Goal: Find specific page/section: Find specific page/section

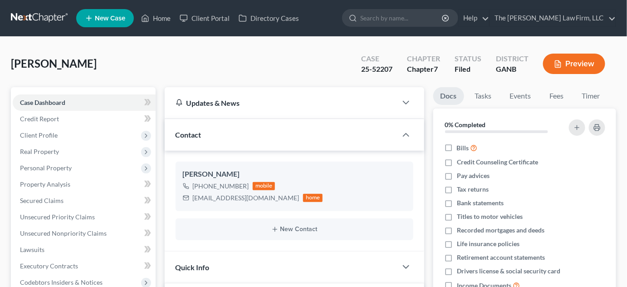
click at [437, 16] on input "search" at bounding box center [401, 18] width 83 height 17
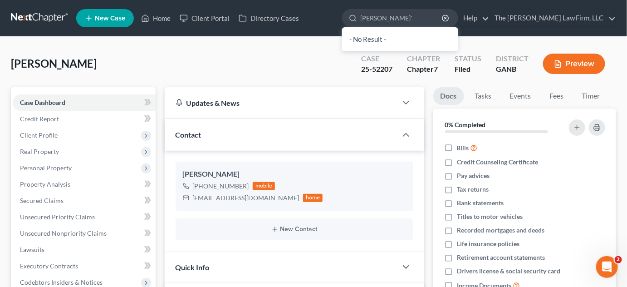
type input "[PERSON_NAME]"
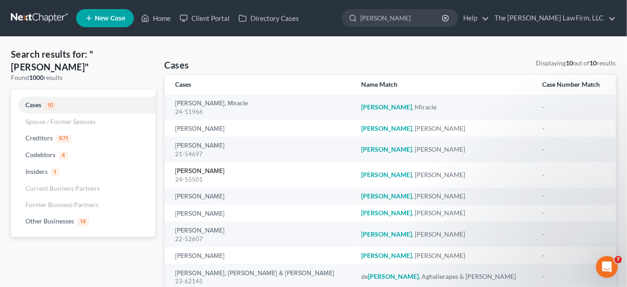
click at [211, 169] on link "[PERSON_NAME]" at bounding box center [200, 171] width 49 height 6
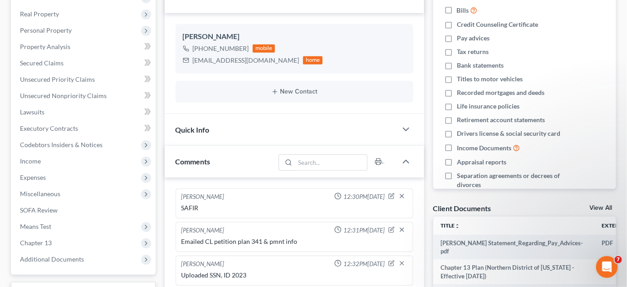
scroll to position [51, 0]
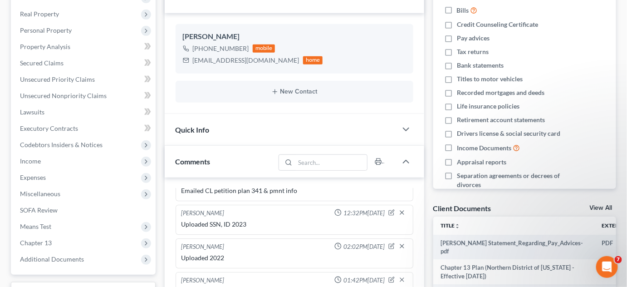
click at [53, 261] on span "Additional Documents" at bounding box center [52, 259] width 64 height 8
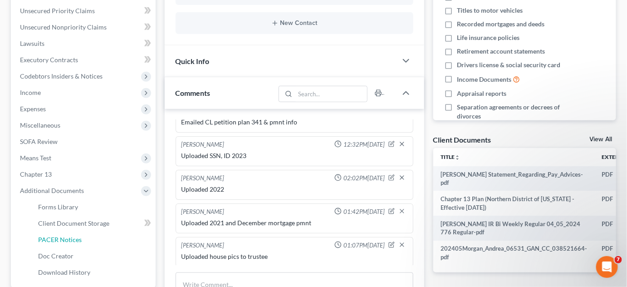
click at [62, 242] on span "PACER Notices" at bounding box center [60, 240] width 44 height 8
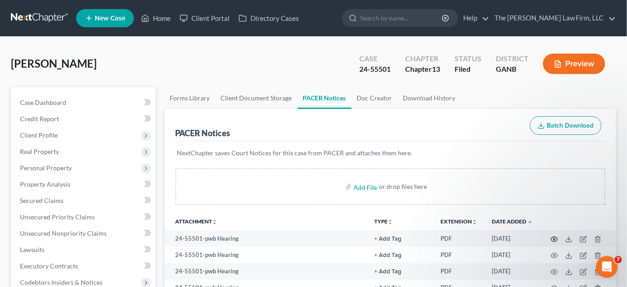
click at [552, 237] on icon "button" at bounding box center [554, 238] width 7 height 5
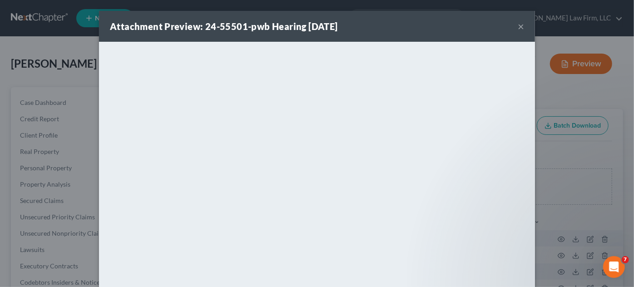
click at [575, 156] on div "Attachment Preview: 24-55501-pwb Hearing [DATE] × <object ng-attr-data='[URL][D…" at bounding box center [317, 143] width 634 height 287
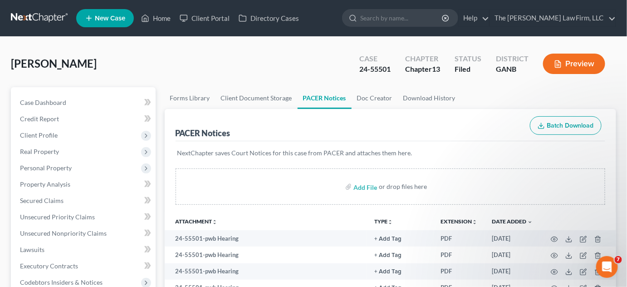
scroll to position [206, 0]
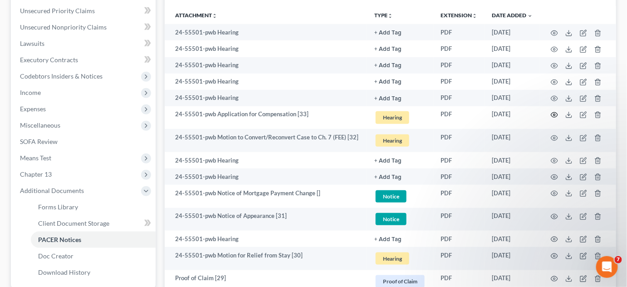
click at [555, 114] on circle "button" at bounding box center [555, 115] width 2 height 2
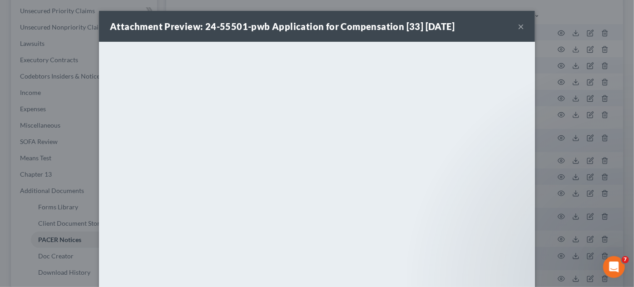
click at [566, 89] on div "Attachment Preview: 24-55501-pwb Application for Compensation [33] [DATE] × Dow…" at bounding box center [317, 143] width 634 height 287
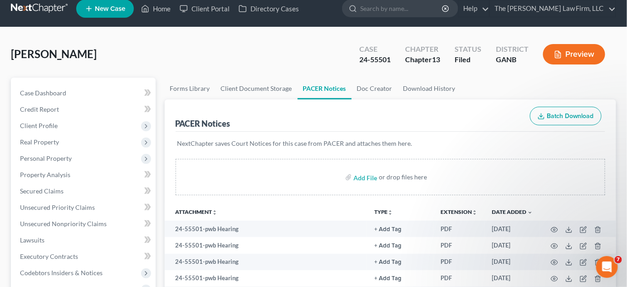
scroll to position [0, 0]
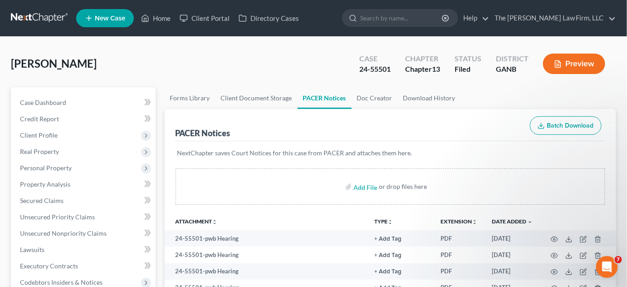
click at [401, 16] on input "search" at bounding box center [401, 18] width 83 height 17
type input "[PERSON_NAME]"
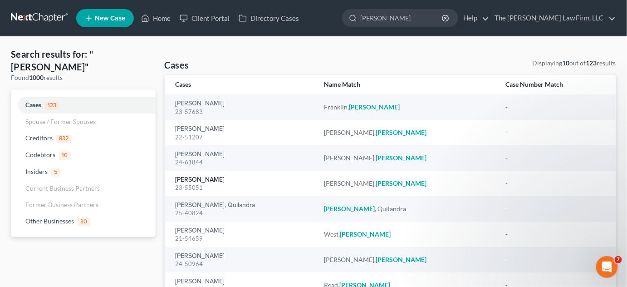
click at [191, 180] on link "[PERSON_NAME]" at bounding box center [200, 180] width 49 height 6
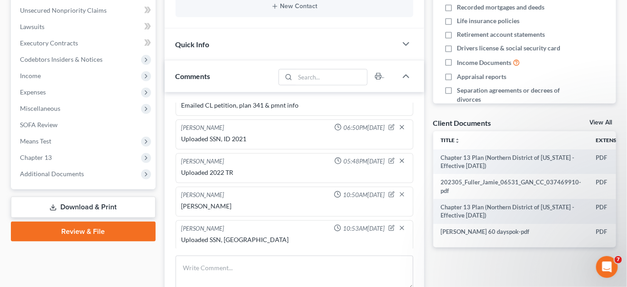
scroll to position [391, 0]
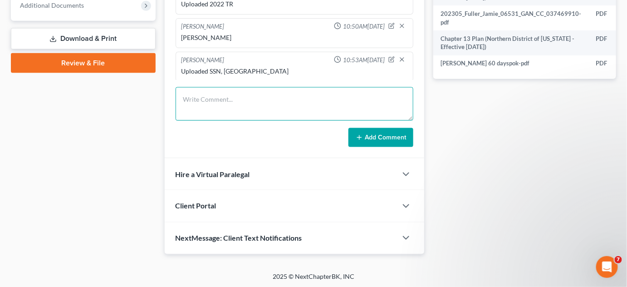
click at [207, 108] on textarea at bounding box center [295, 104] width 238 height 34
type textarea "Uploaded 2022 TR"
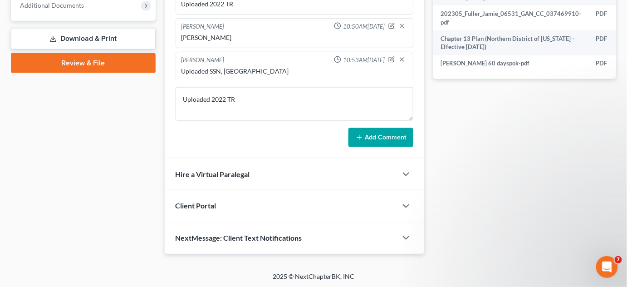
click at [363, 134] on icon at bounding box center [359, 137] width 7 height 7
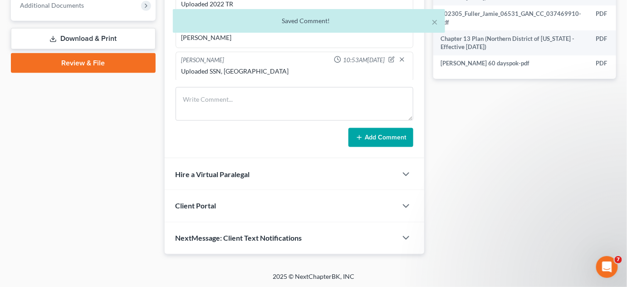
scroll to position [84, 0]
